Goal: Navigation & Orientation: Find specific page/section

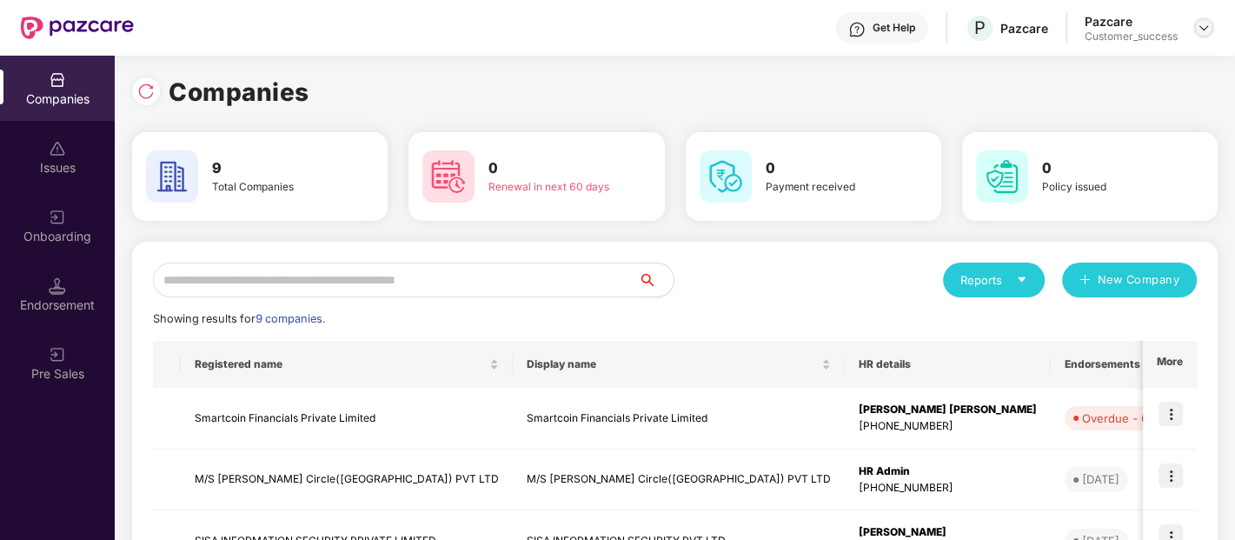
click at [1195, 28] on div at bounding box center [1203, 27] width 21 height 21
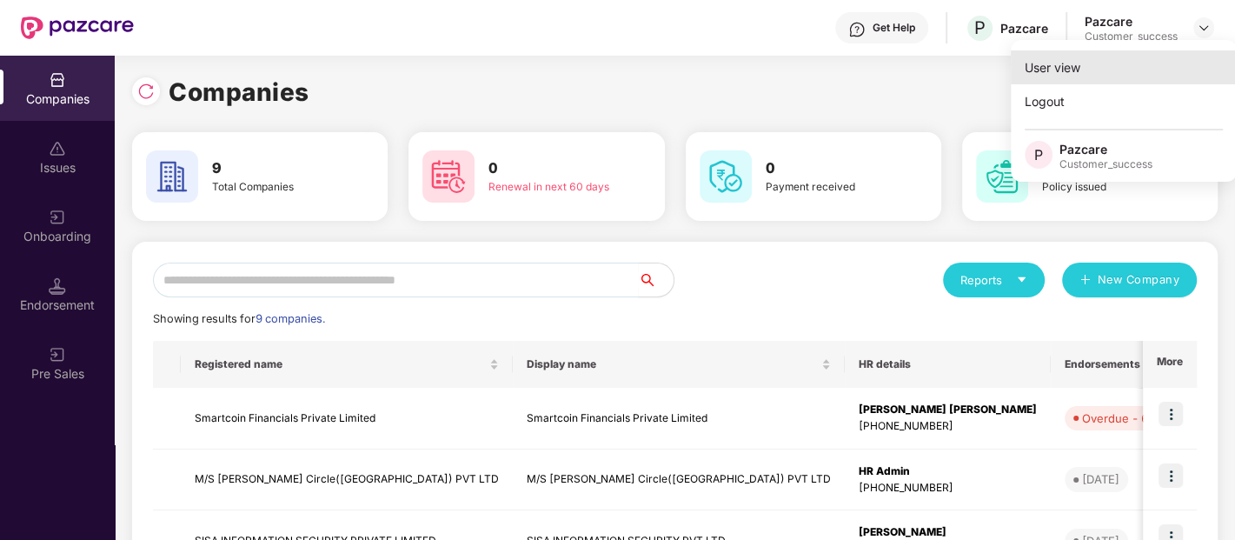
click at [1047, 61] on div "User view" at bounding box center [1124, 67] width 226 height 34
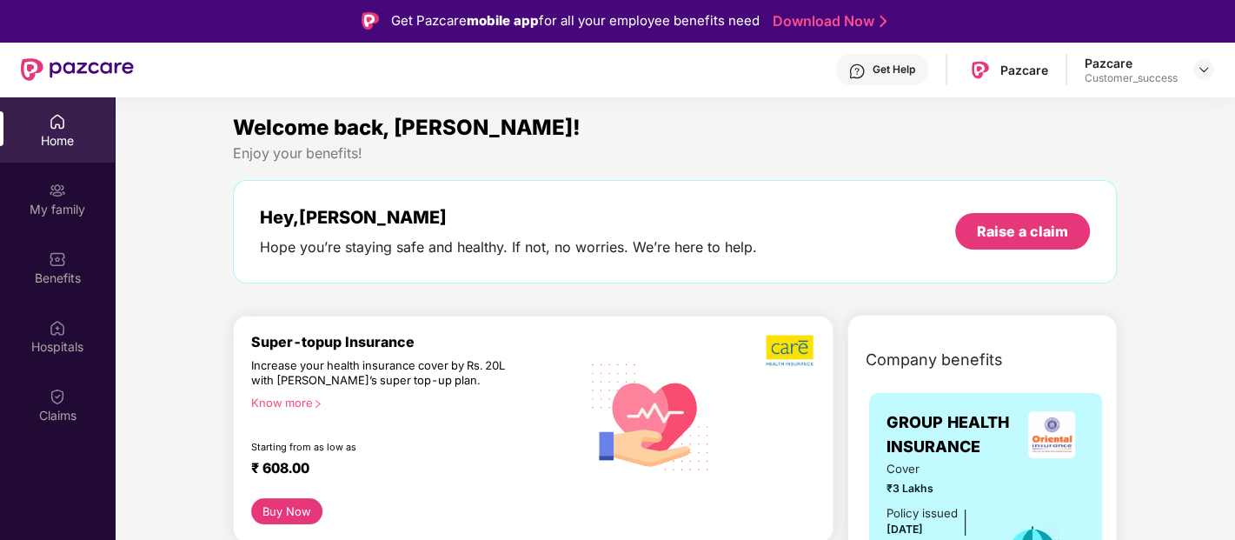
drag, startPoint x: 1192, startPoint y: 68, endPoint x: 1217, endPoint y: 77, distance: 27.0
click at [1217, 77] on header "Get Help Pazcare Pazcare Customer_success" at bounding box center [617, 70] width 1235 height 56
click at [1207, 70] on img at bounding box center [1204, 70] width 14 height 14
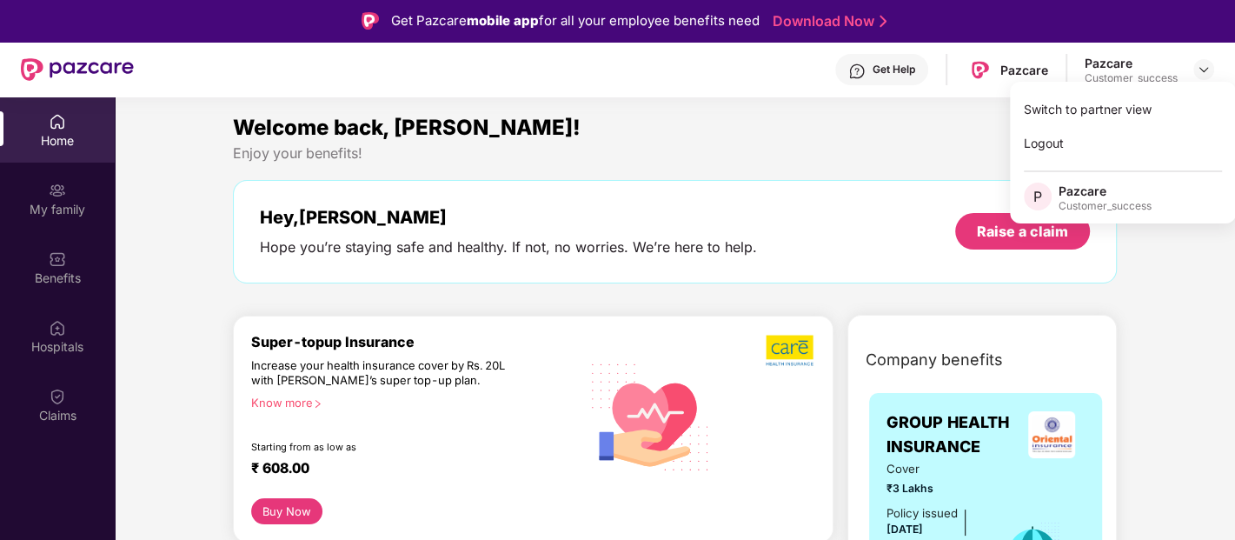
click at [919, 135] on div "Welcome back, [PERSON_NAME]!" at bounding box center [675, 127] width 884 height 33
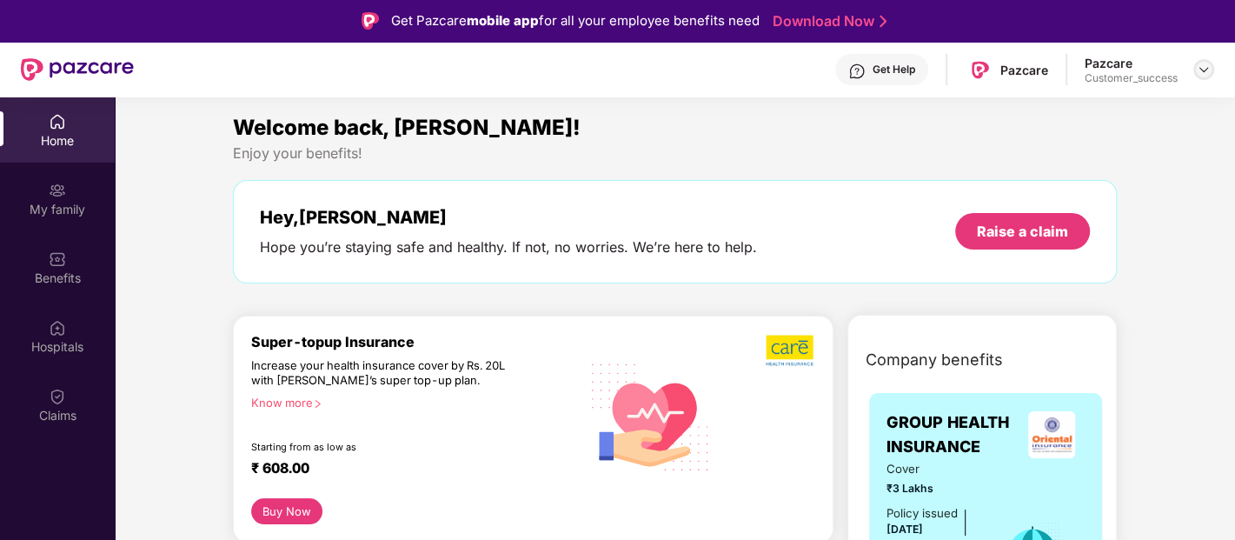
click at [1199, 68] on img at bounding box center [1204, 70] width 14 height 14
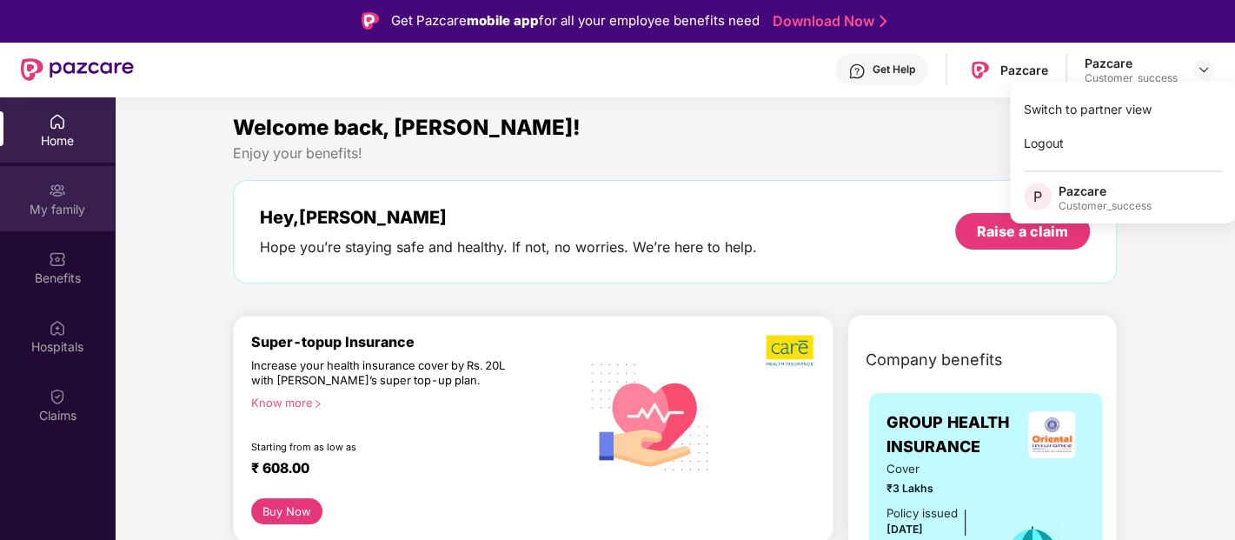
click at [50, 178] on div "My family" at bounding box center [57, 198] width 115 height 65
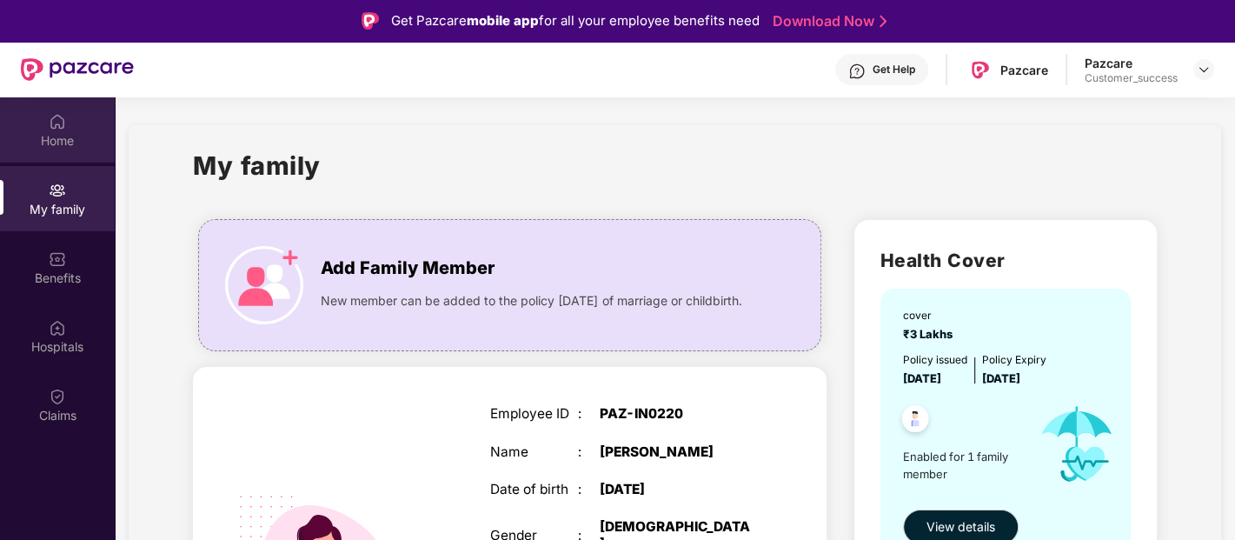
click at [64, 129] on img at bounding box center [57, 121] width 17 height 17
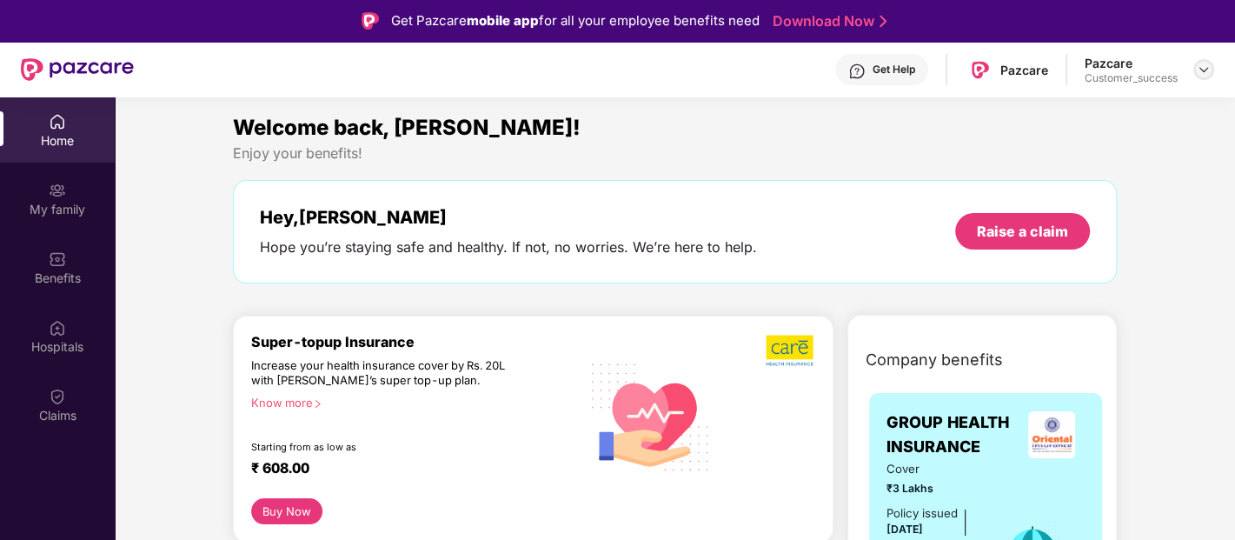
click at [1200, 63] on img at bounding box center [1204, 70] width 14 height 14
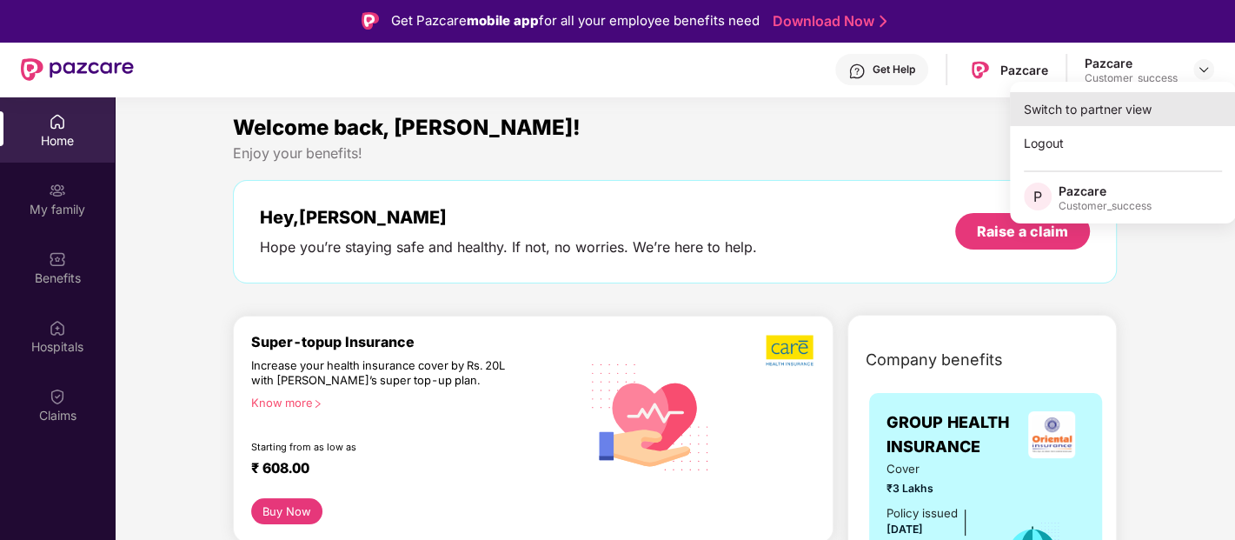
click at [1090, 110] on div "Switch to partner view" at bounding box center [1123, 109] width 226 height 34
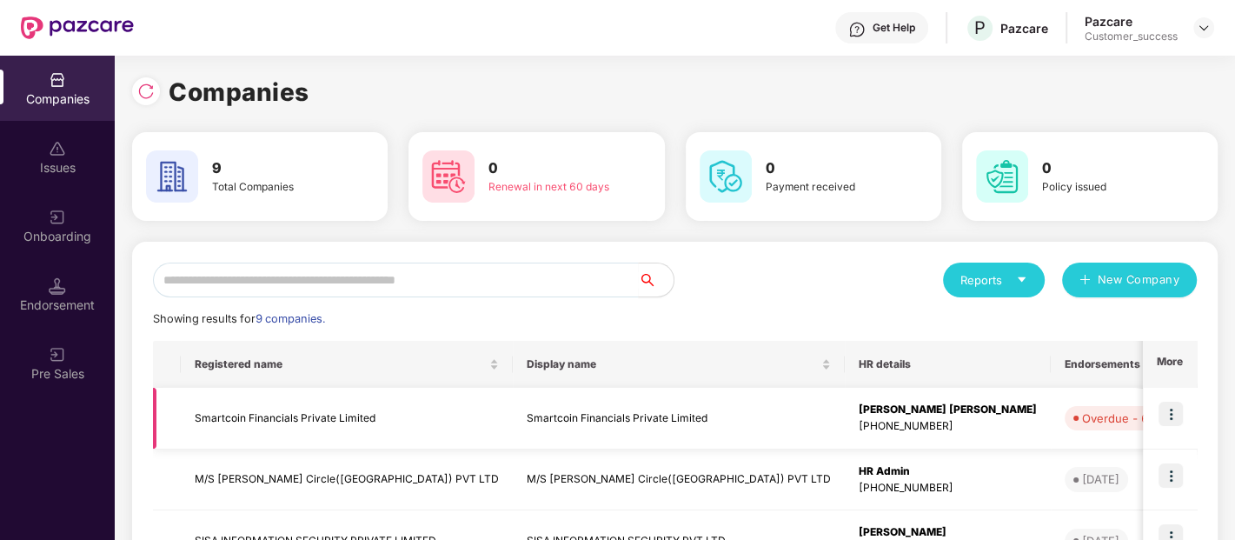
scroll to position [309, 0]
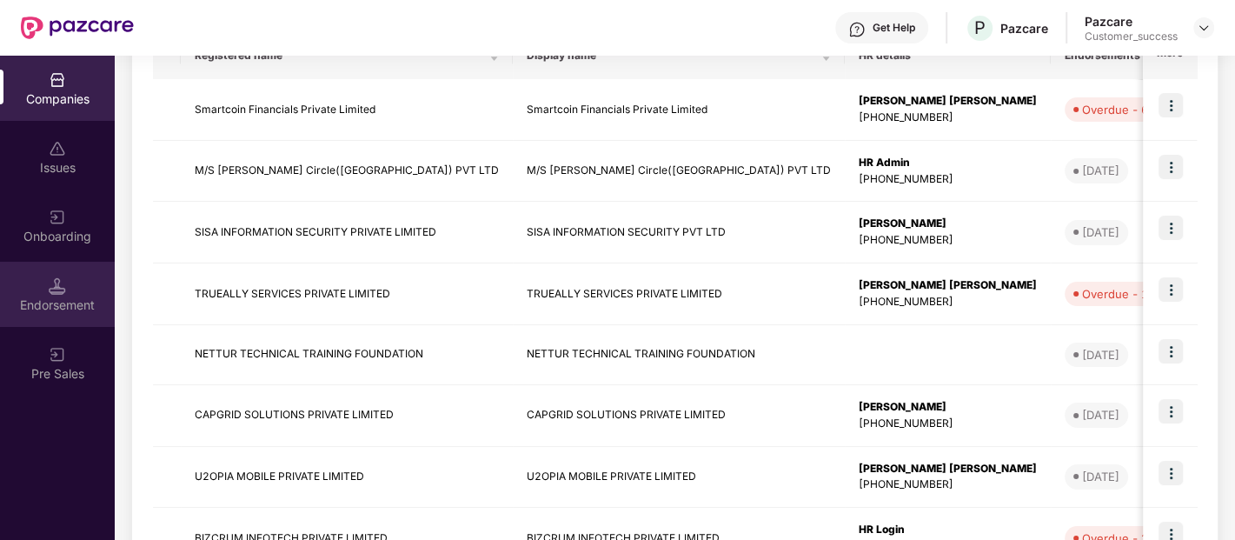
click at [76, 284] on div "Endorsement" at bounding box center [57, 294] width 115 height 65
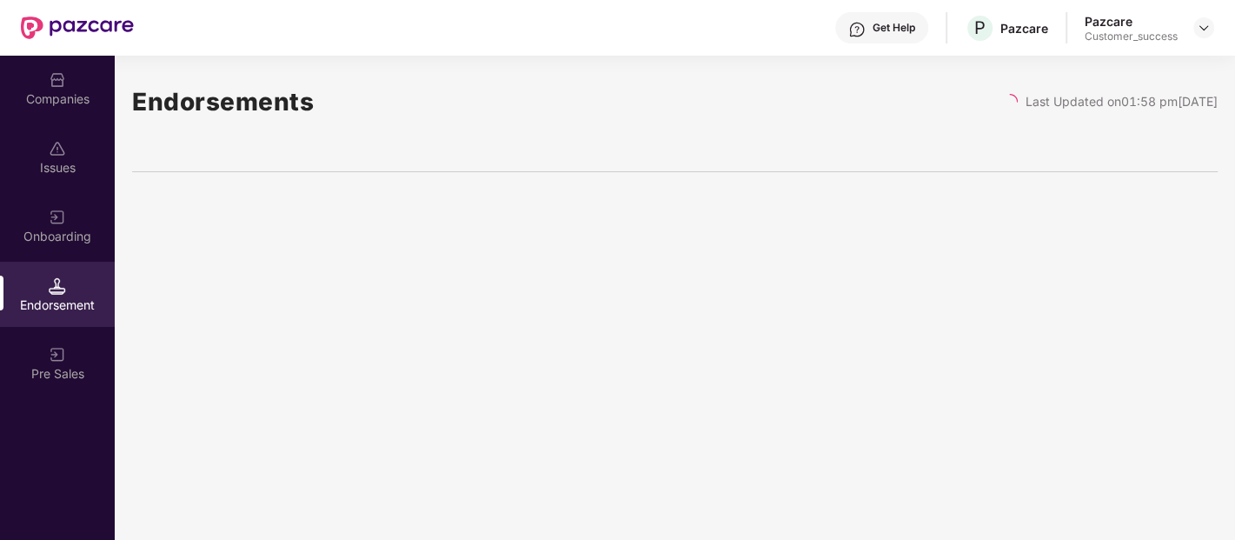
scroll to position [0, 0]
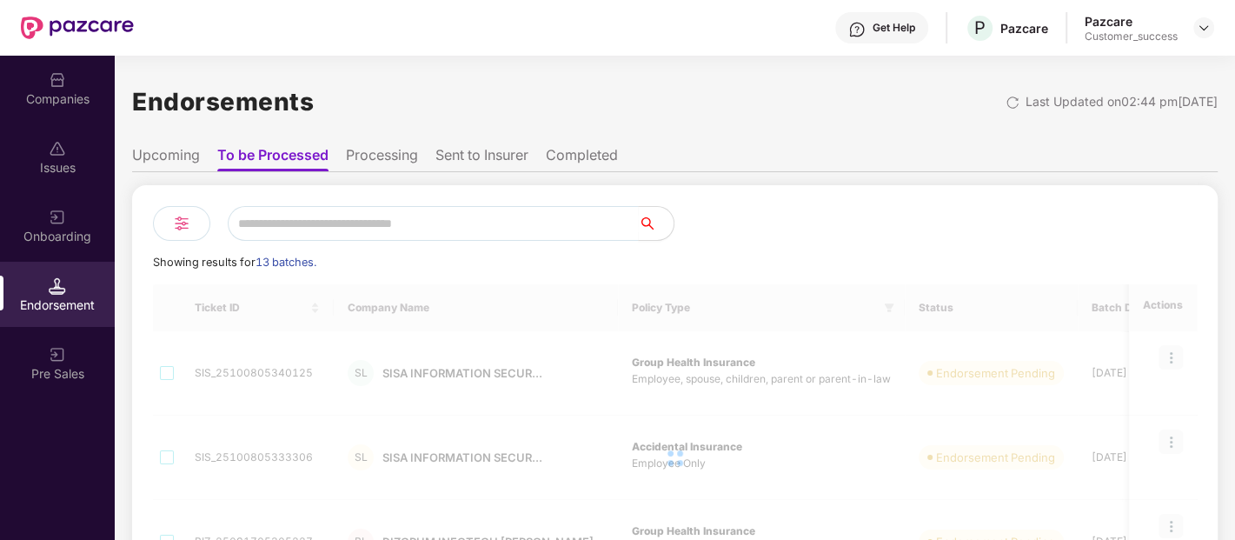
click at [69, 224] on div "Onboarding" at bounding box center [57, 225] width 115 height 65
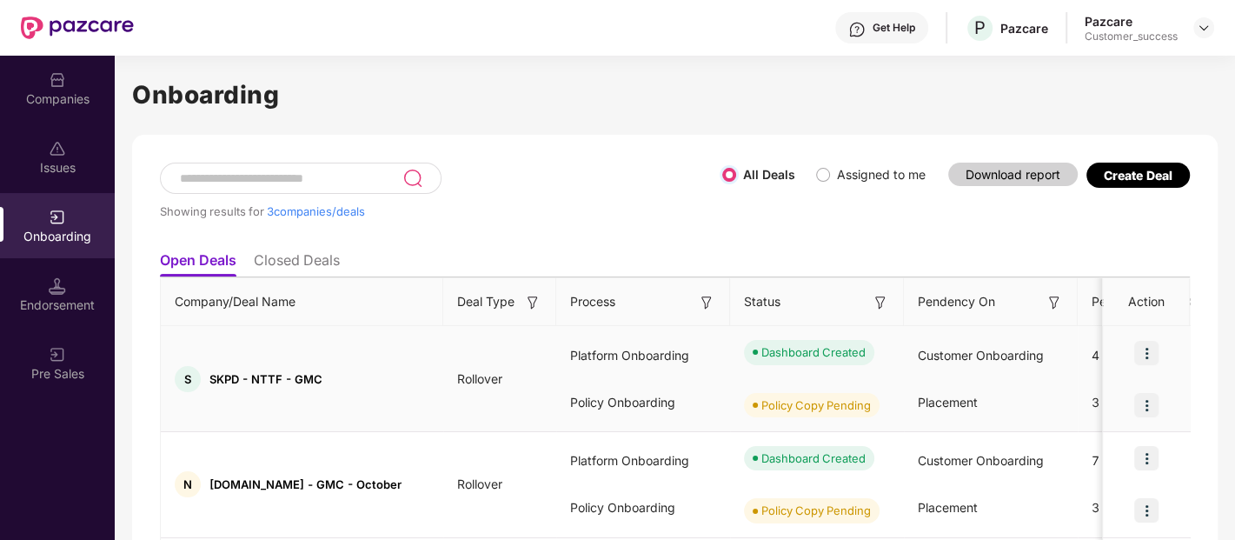
scroll to position [2, 0]
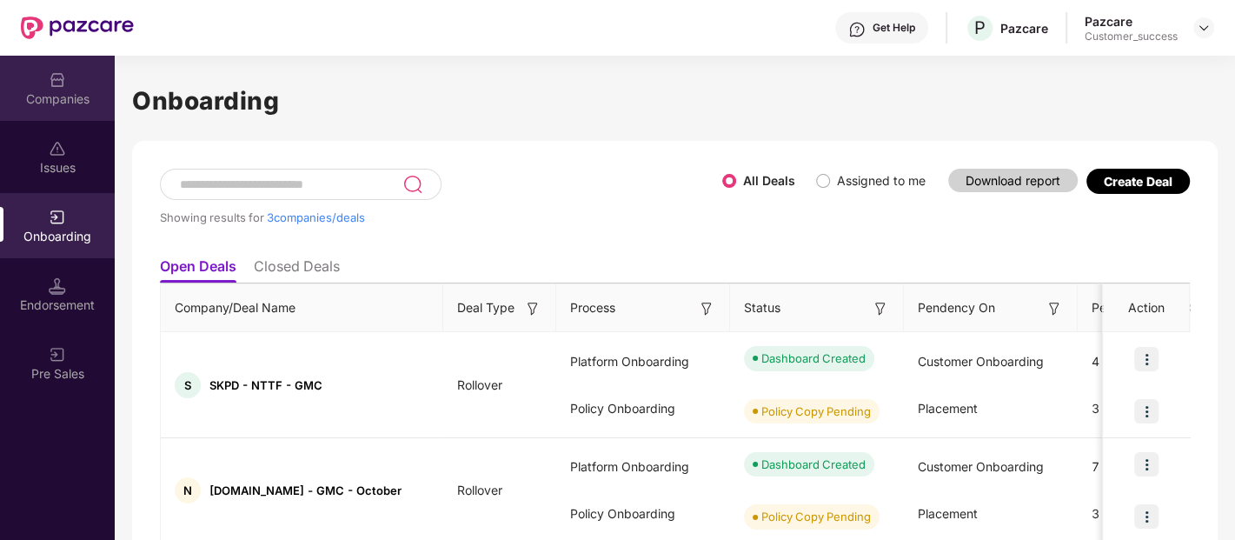
click at [48, 96] on div "Companies" at bounding box center [57, 98] width 115 height 17
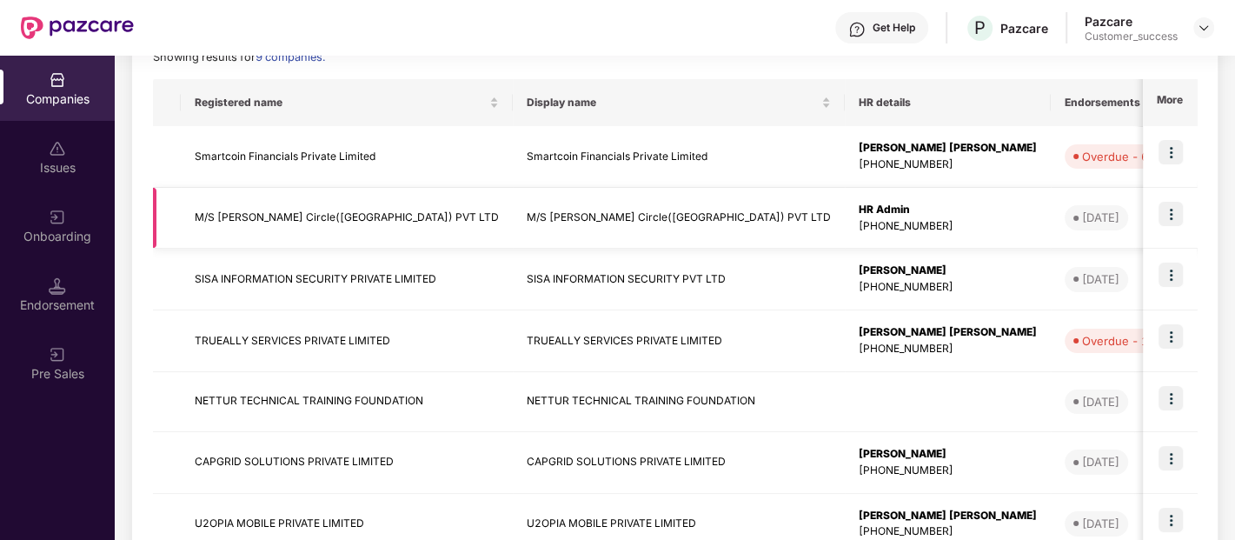
scroll to position [0, 0]
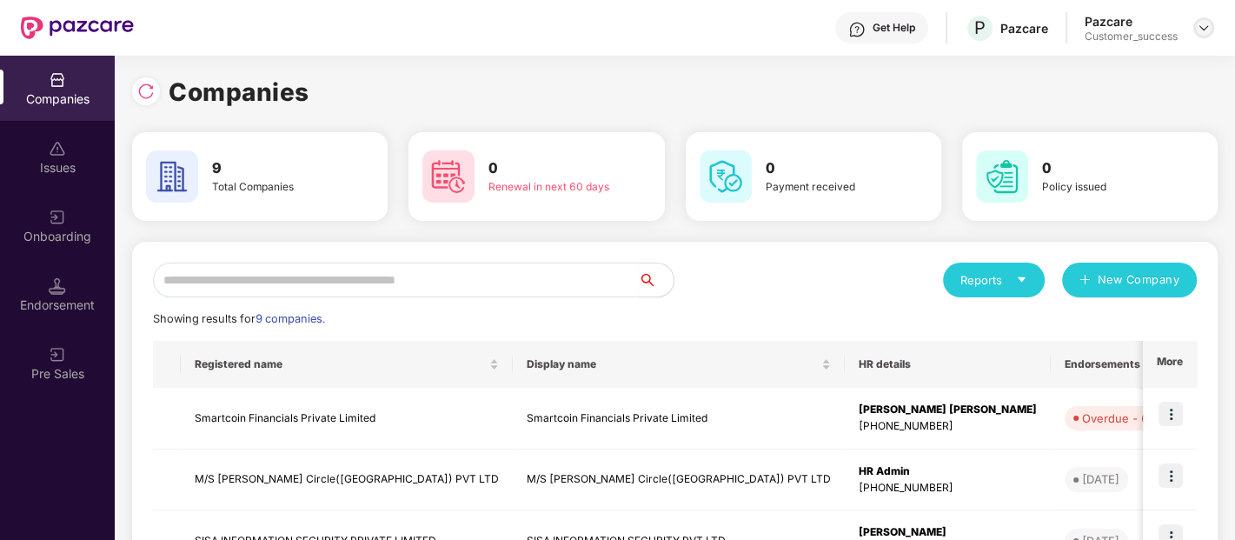
click at [1204, 23] on img at bounding box center [1204, 28] width 14 height 14
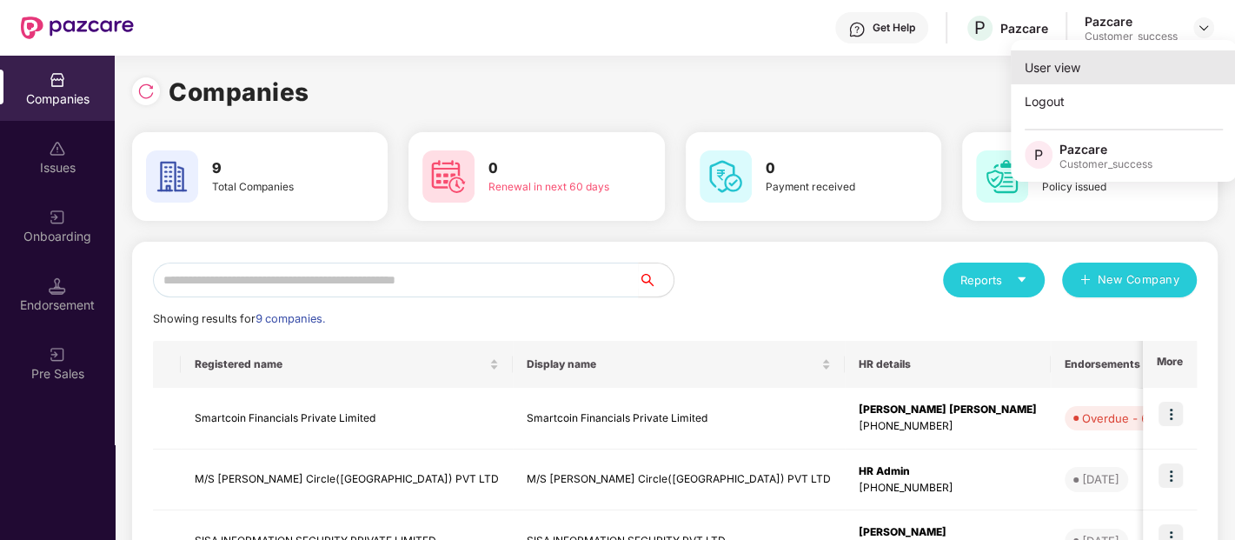
click at [1122, 65] on div "User view" at bounding box center [1124, 67] width 226 height 34
